Goal: Task Accomplishment & Management: Complete application form

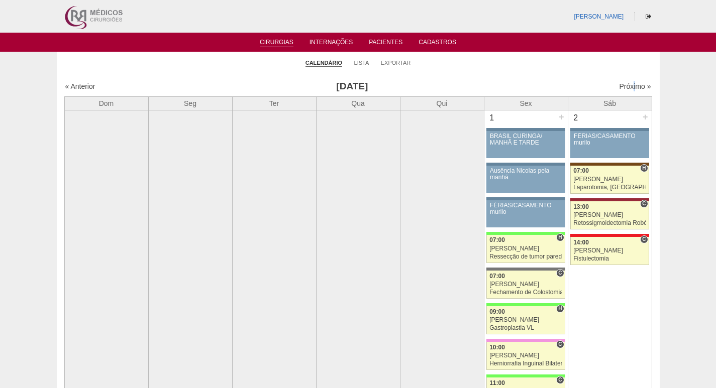
click at [626, 82] on div "Próximo »" at bounding box center [580, 86] width 141 height 10
click at [621, 86] on link "Próximo »" at bounding box center [635, 86] width 32 height 8
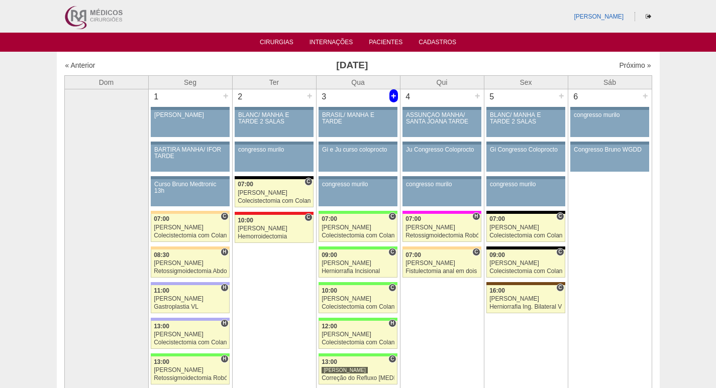
click at [394, 97] on div "+" at bounding box center [393, 95] width 9 height 13
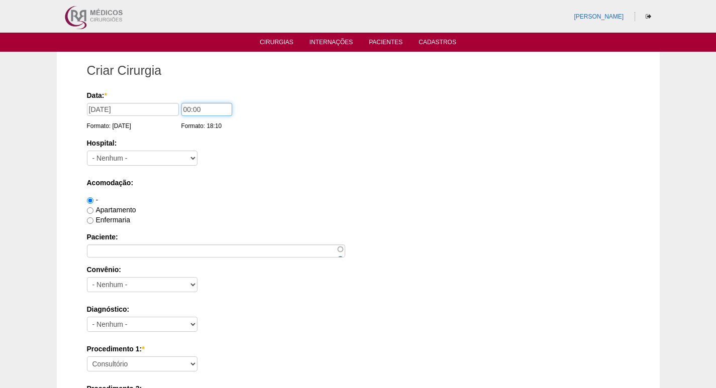
click at [184, 109] on input "00:00" at bounding box center [206, 109] width 51 height 13
type input "10:00"
click at [173, 158] on select "- Nenhum - 9 de Julho Albert Einstein Alvorada América Assunção Bartira Benefic…" at bounding box center [142, 158] width 111 height 15
select select "8"
click at [87, 151] on select "- Nenhum - 9 de Julho Albert Einstein Alvorada América Assunção Bartira Benefic…" at bounding box center [142, 158] width 111 height 15
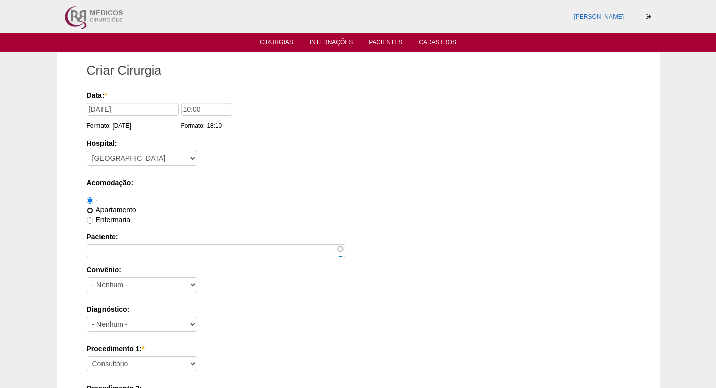
click at [90, 210] on input "Apartamento" at bounding box center [90, 210] width 7 height 7
radio input "true"
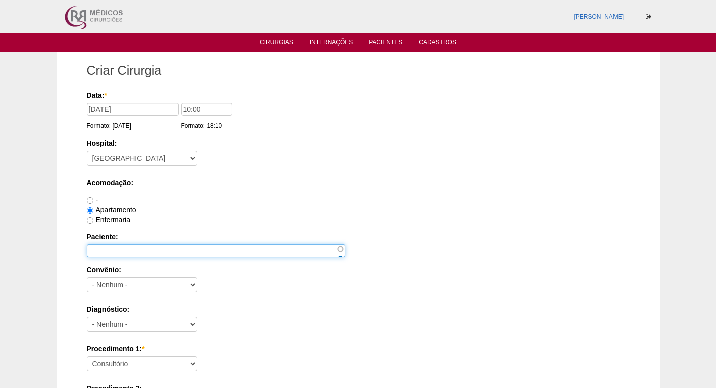
click at [129, 250] on input "Paciente:" at bounding box center [216, 251] width 258 height 13
paste input "[PERSON_NAME]"
type input "[PERSON_NAME]"
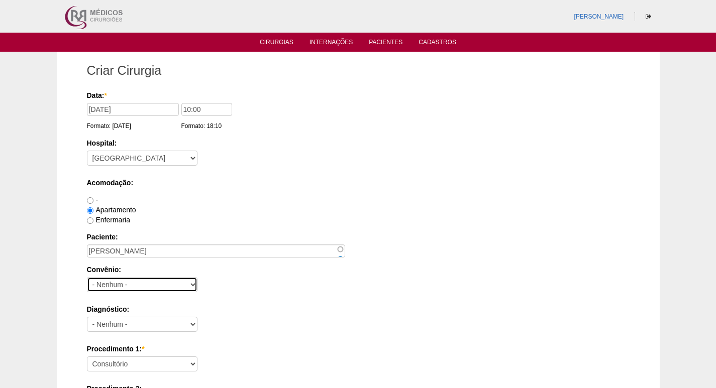
click at [133, 285] on select "- Nenhum - Abet Afresp Allianz Amil Blue Life Caasp Cabesp Caixa de Pensões Car…" at bounding box center [142, 284] width 111 height 15
select select "25"
click at [87, 277] on select "- Nenhum - Abet Afresp Allianz Amil Blue Life Caasp Cabesp Caixa de Pensões Car…" at bounding box center [142, 284] width 111 height 15
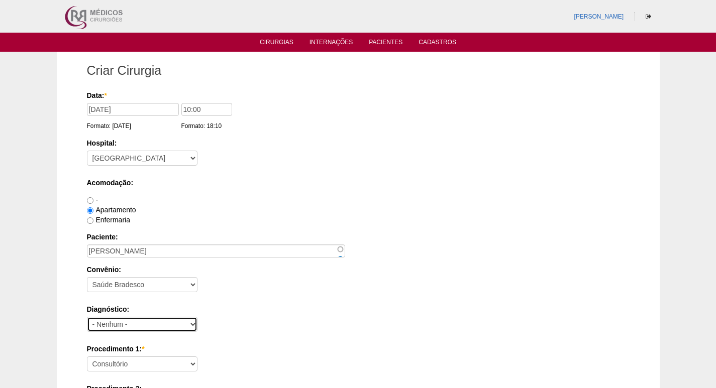
click at [165, 327] on select "- Nenhum - Abdome Agudo Abscesso Hepático Abscesso Perianal Abscesso Peritoneal…" at bounding box center [142, 324] width 111 height 15
select select "3707"
click at [87, 317] on select "- Nenhum - Abdome Agudo Abscesso Hepático Abscesso Perianal Abscesso Peritoneal…" at bounding box center [142, 324] width 111 height 15
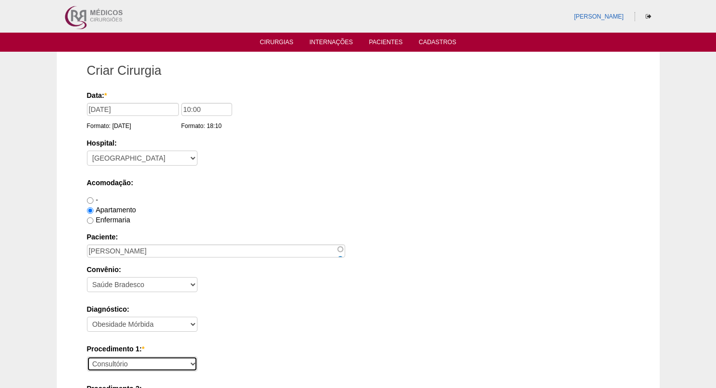
click at [151, 364] on select "Consultório Abscesso Hepático - Drenagem Abscesso perianal Amputação Abdômino P…" at bounding box center [142, 364] width 111 height 15
select select "3710"
click at [87, 357] on select "Consultório Abscesso Hepático - Drenagem Abscesso perianal Amputação Abdômino P…" at bounding box center [142, 364] width 111 height 15
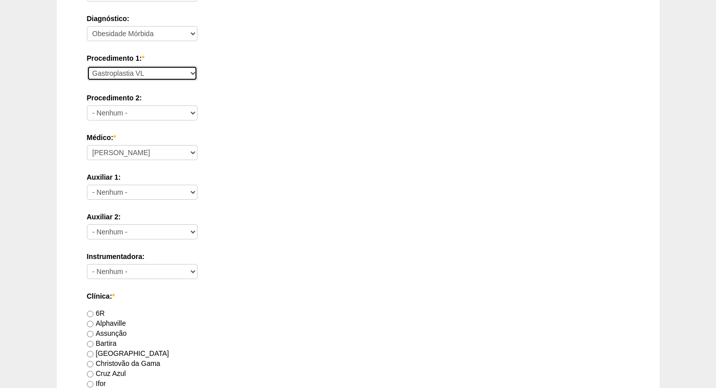
scroll to position [402, 0]
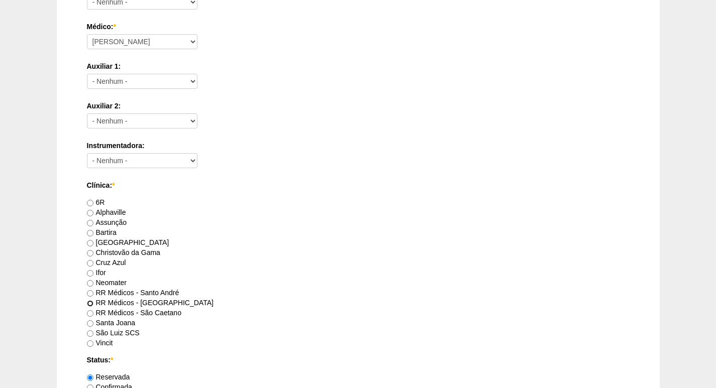
click at [92, 301] on input "RR Médicos - São Bernardo do Campo" at bounding box center [90, 303] width 7 height 7
radio input "true"
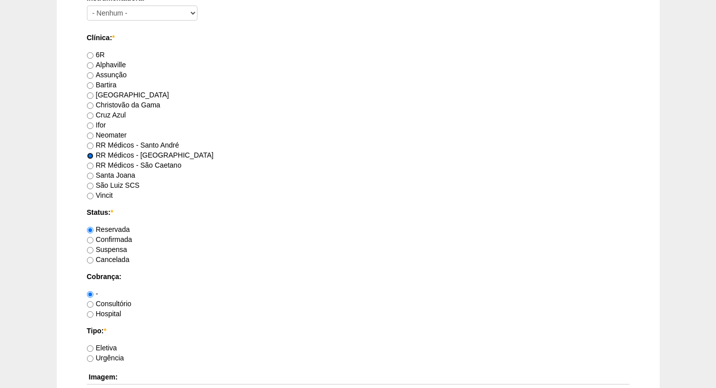
scroll to position [553, 0]
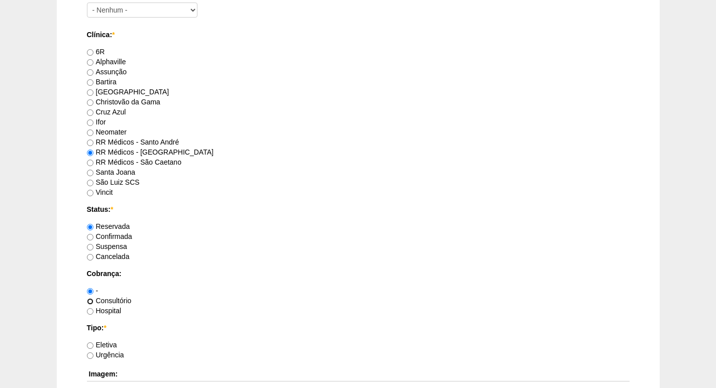
click at [91, 301] on input "Consultório" at bounding box center [90, 301] width 7 height 7
radio input "true"
click at [90, 345] on input "Eletiva" at bounding box center [90, 346] width 7 height 7
radio input "true"
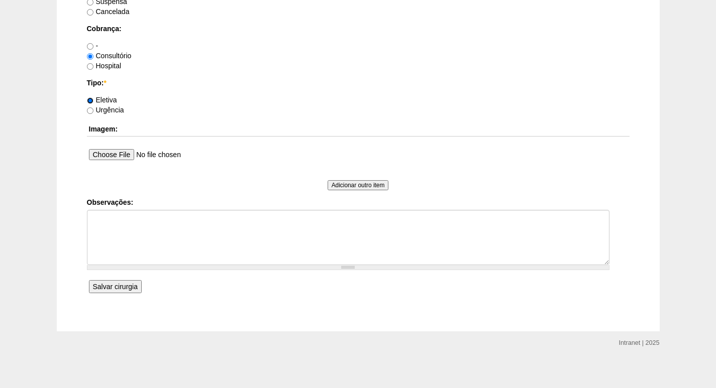
scroll to position [802, 0]
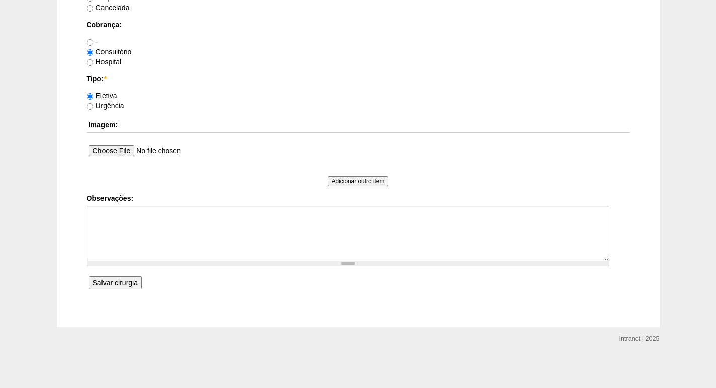
click at [116, 282] on input "Salvar cirurgia" at bounding box center [115, 282] width 53 height 13
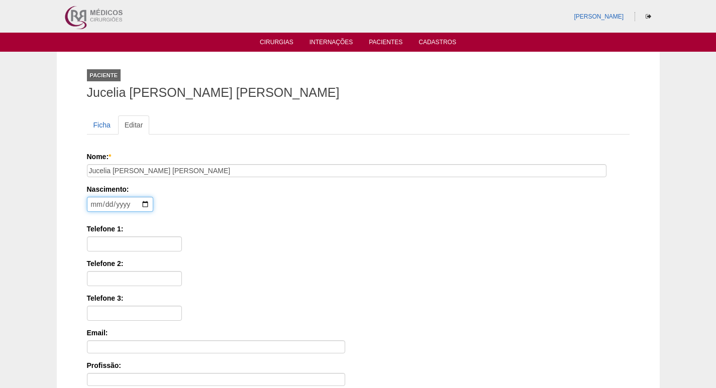
click at [91, 204] on input "date" at bounding box center [120, 204] width 66 height 15
type input "[DATE]"
drag, startPoint x: 93, startPoint y: 249, endPoint x: 84, endPoint y: 262, distance: 16.2
click at [93, 249] on input "Telefone 1:" at bounding box center [134, 244] width 95 height 15
paste input "91323-8221"
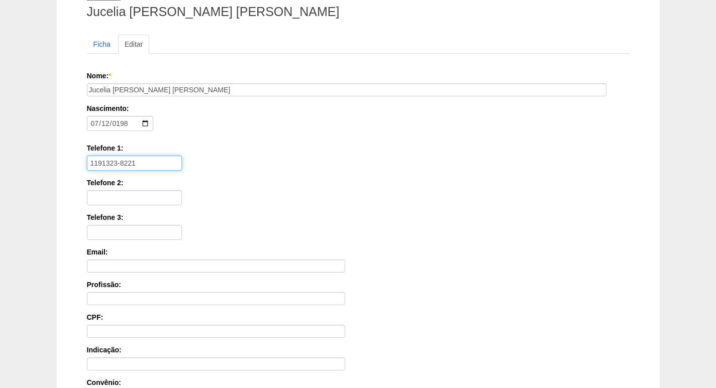
scroll to position [225, 0]
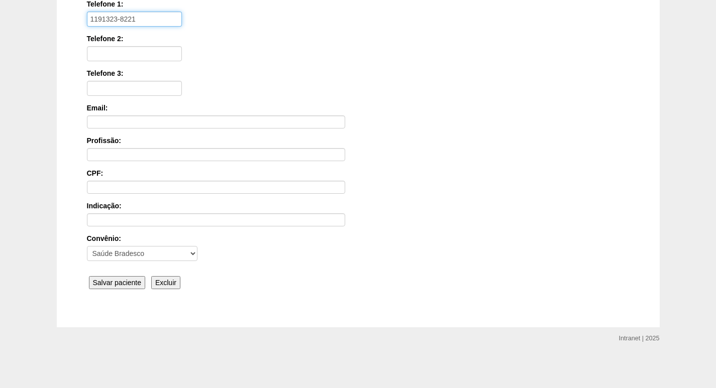
type input "1191323-8221"
click at [125, 284] on input "Salvar paciente" at bounding box center [117, 282] width 57 height 13
